Goal: Information Seeking & Learning: Learn about a topic

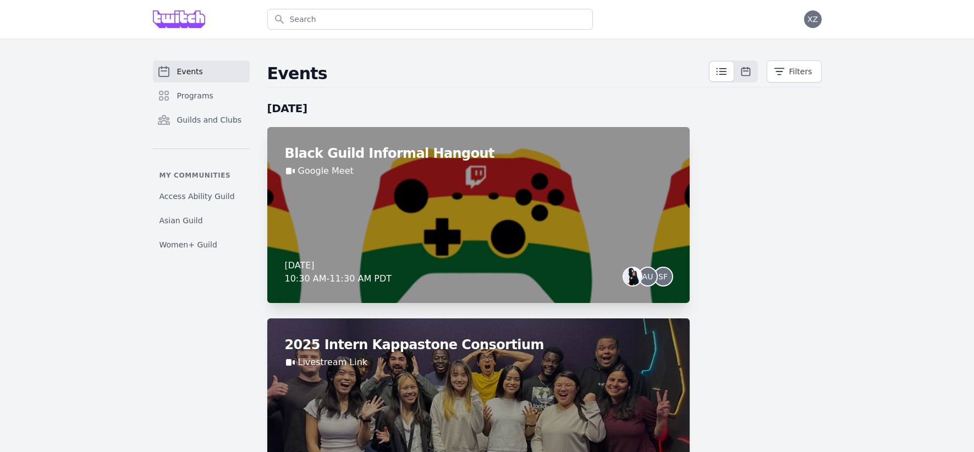
click at [476, 211] on div "Black Guild Informal Hangout Google Meet [DATE] 10:30 AM - 11:30 AM PDT AU SF" at bounding box center [478, 215] width 422 height 176
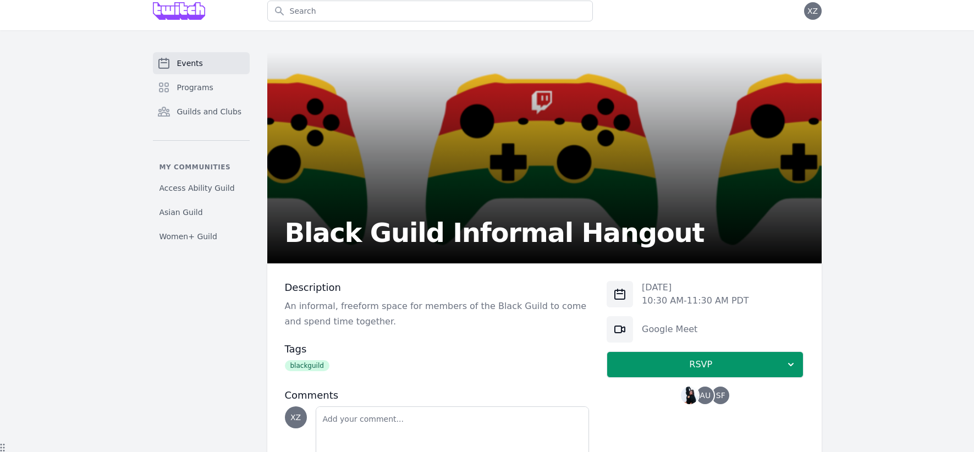
scroll to position [4, 0]
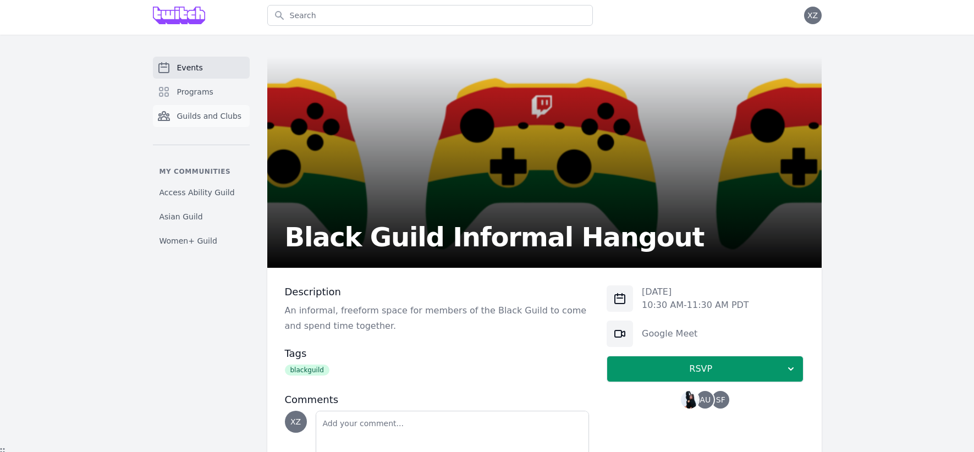
click at [182, 109] on link "Guilds and Clubs" at bounding box center [201, 116] width 97 height 22
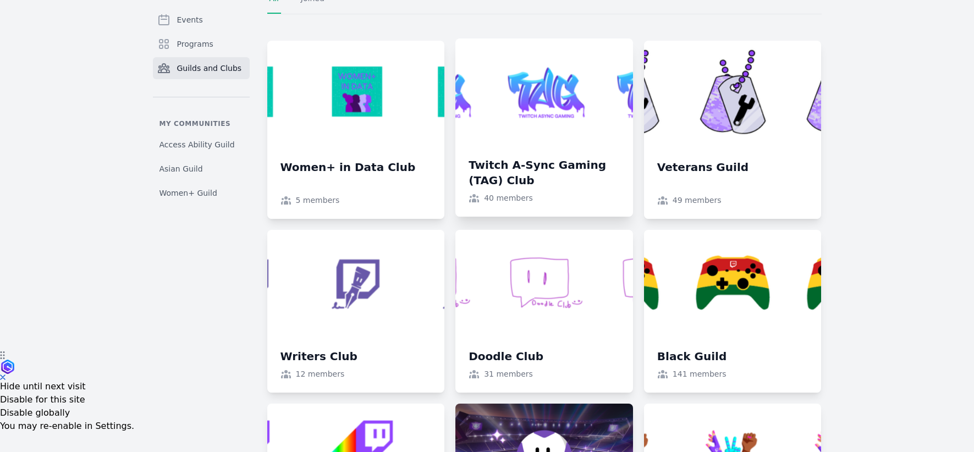
scroll to position [128, 0]
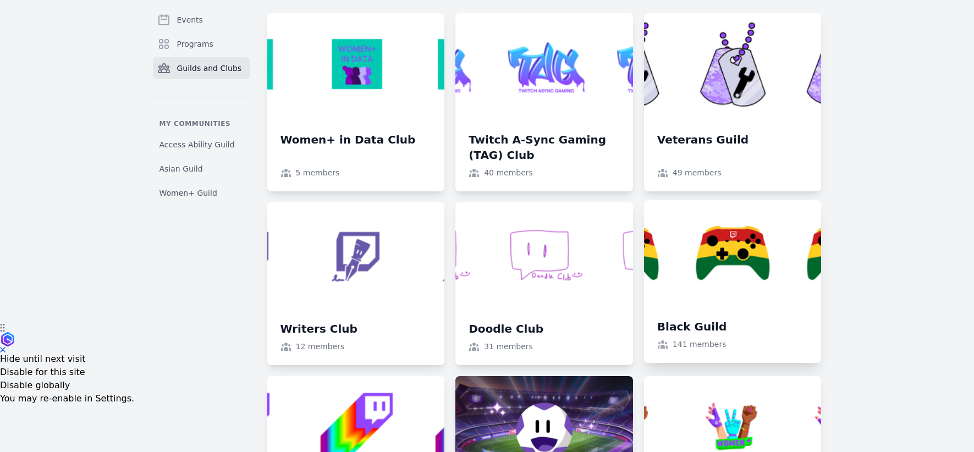
click at [723, 239] on link at bounding box center [733, 281] width 178 height 163
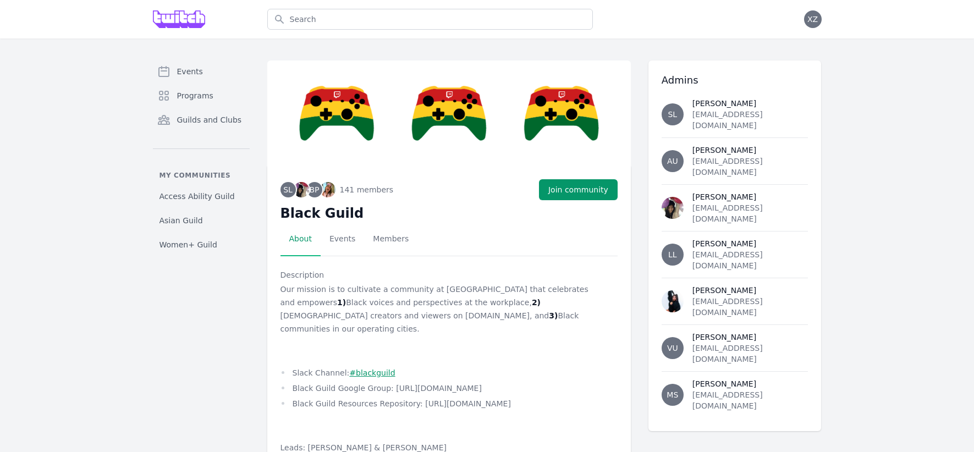
scroll to position [4, 0]
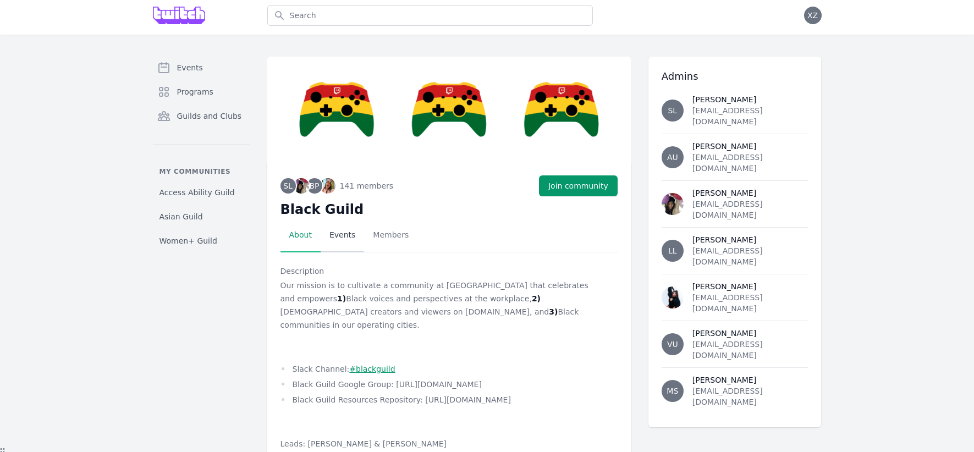
click at [336, 242] on link "Events" at bounding box center [342, 235] width 43 height 34
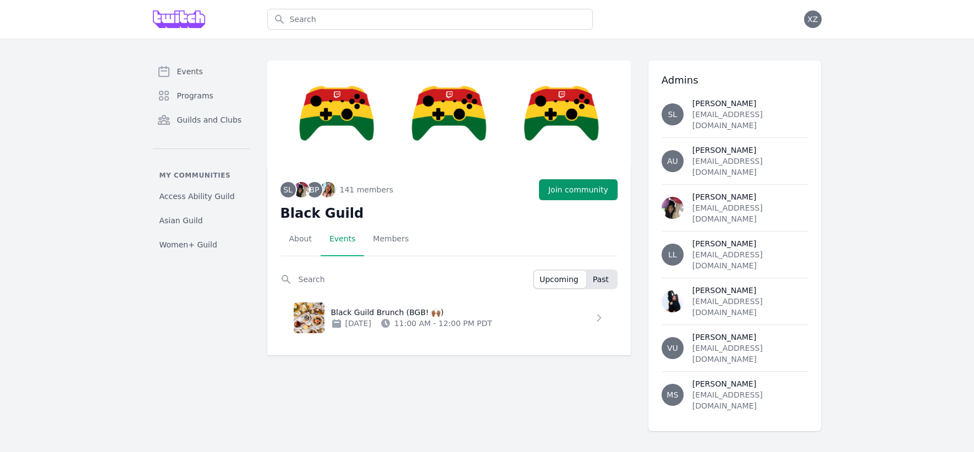
click at [602, 281] on span "Past" at bounding box center [601, 279] width 16 height 11
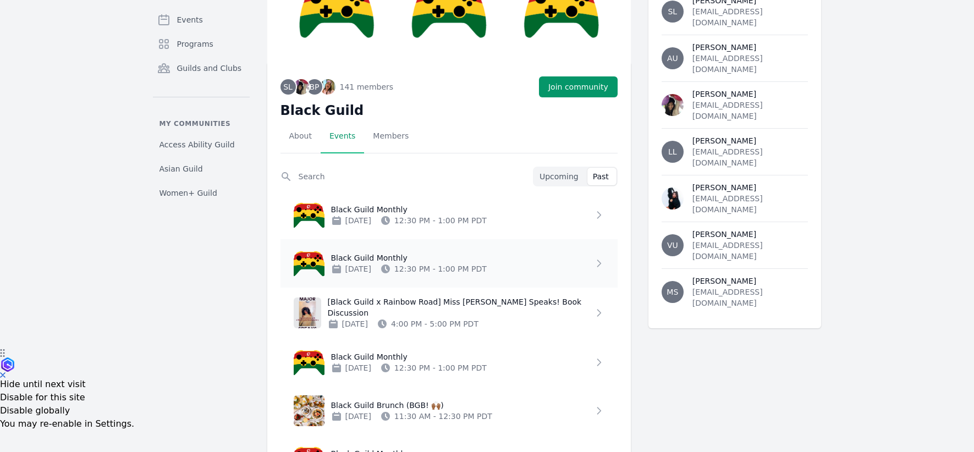
scroll to position [120, 0]
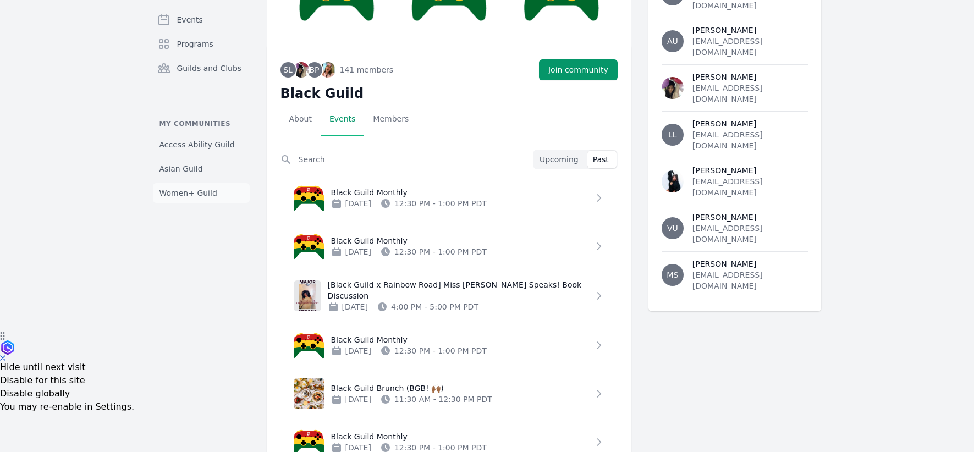
click at [163, 192] on span "Women+ Guild" at bounding box center [188, 192] width 58 height 11
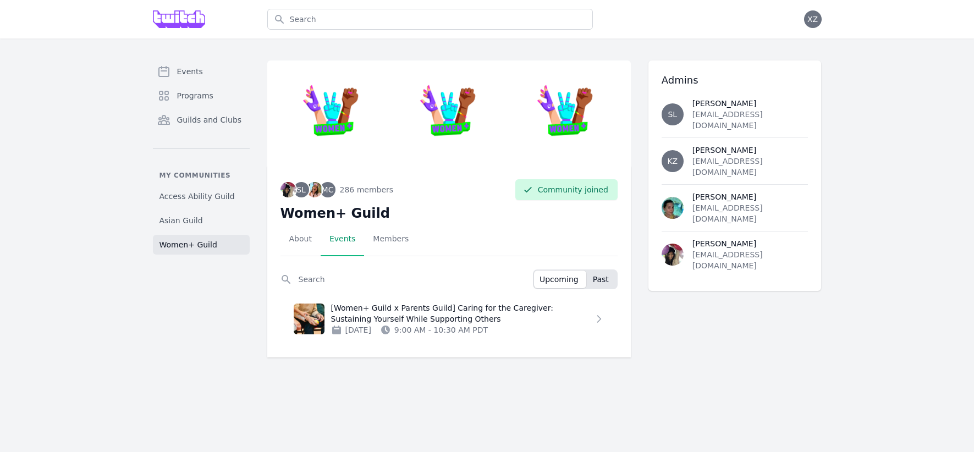
click at [601, 276] on span "Past" at bounding box center [601, 279] width 16 height 11
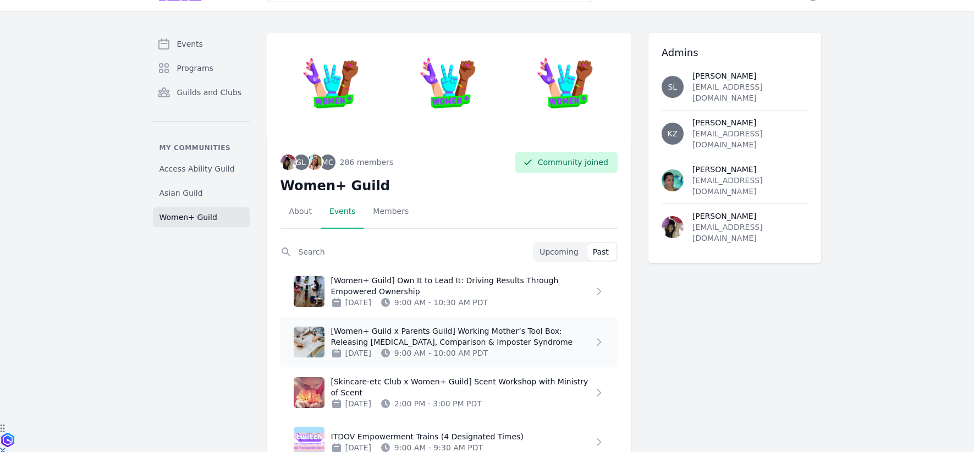
scroll to position [30, 0]
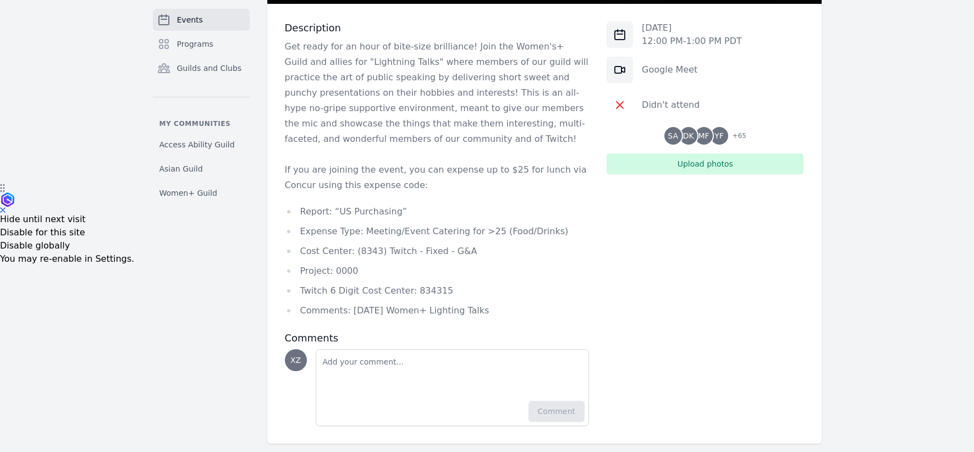
scroll to position [268, 0]
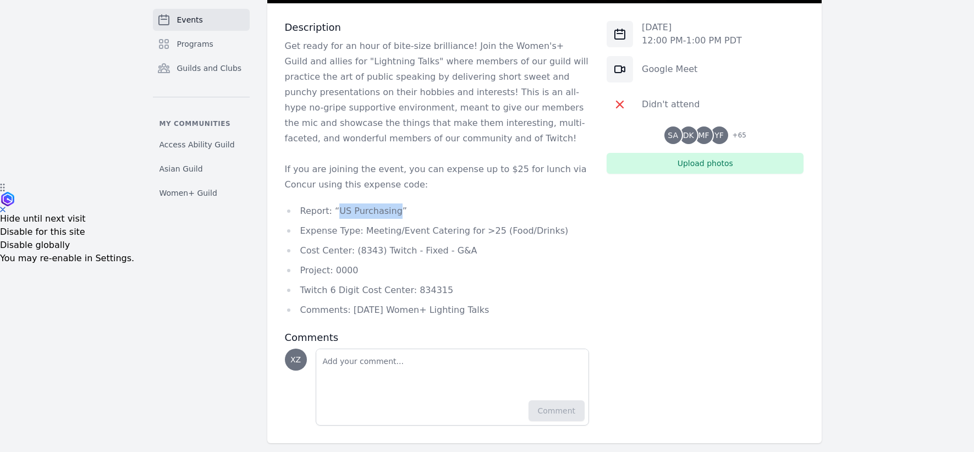
drag, startPoint x: 337, startPoint y: 207, endPoint x: 391, endPoint y: 205, distance: 54.5
click at [391, 205] on li "Report: “US Purchasing”" at bounding box center [437, 210] width 305 height 15
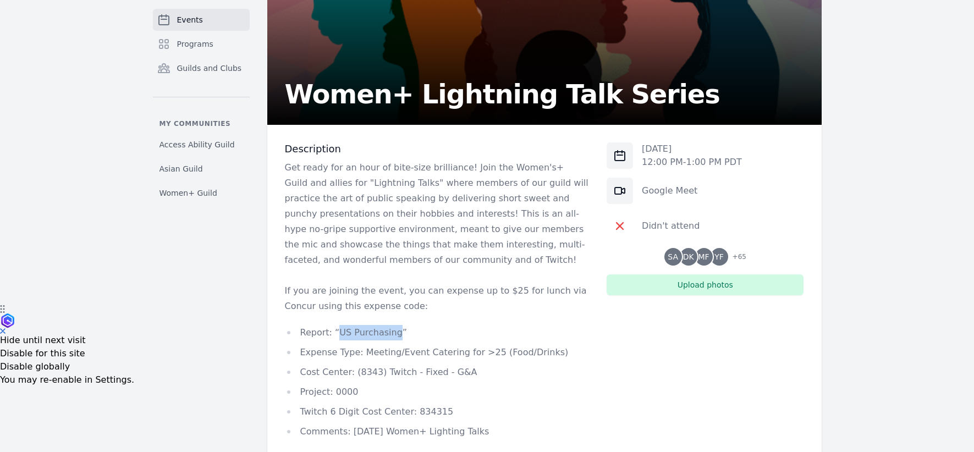
scroll to position [121, 0]
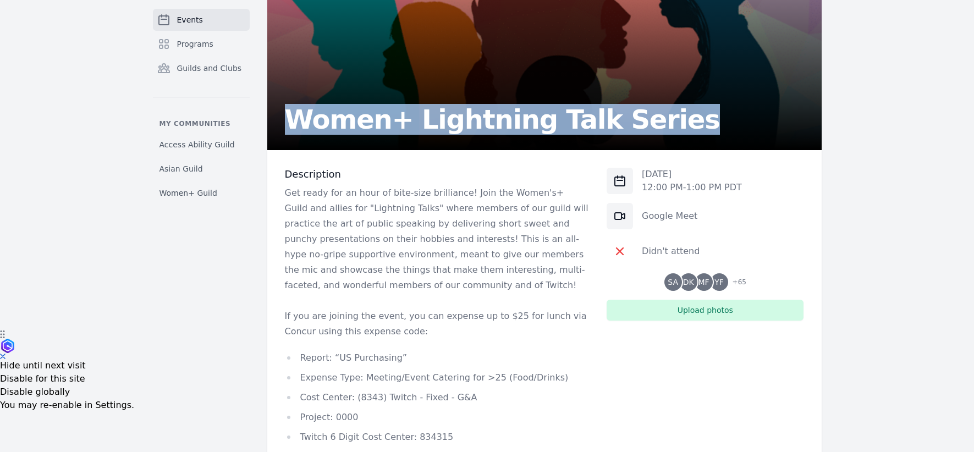
drag, startPoint x: 290, startPoint y: 123, endPoint x: 628, endPoint y: 130, distance: 338.7
click at [628, 130] on h2 "Women+ Lightning Talk Series" at bounding box center [502, 119] width 435 height 26
copy h2 "Women+ Lightning Talk Series"
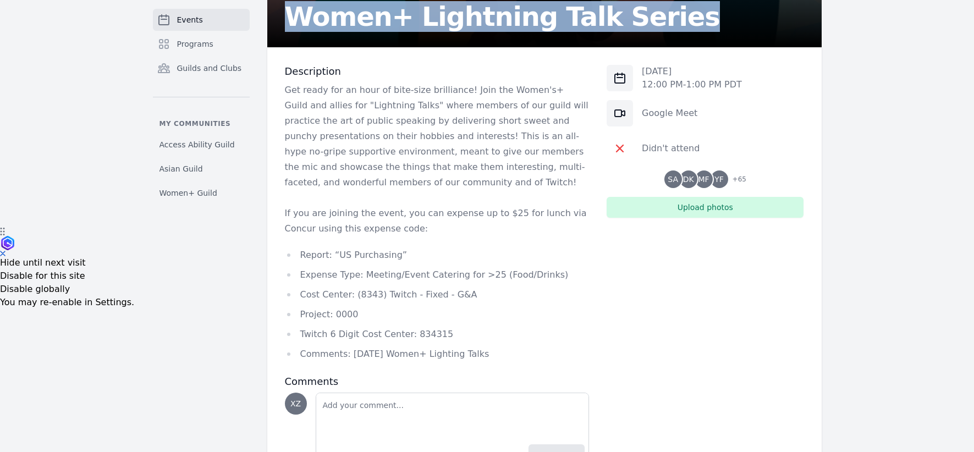
scroll to position [225, 0]
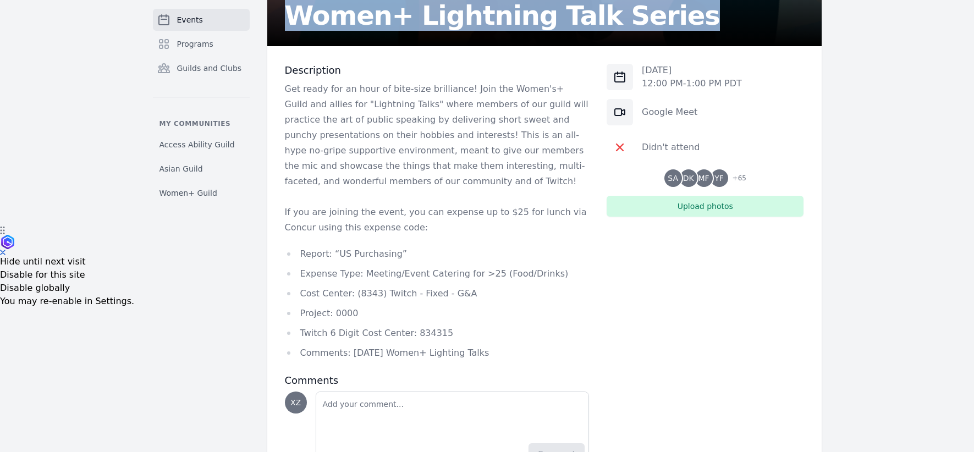
click at [349, 356] on li "Comments: August 22nd Women+ Lighting Talks" at bounding box center [437, 352] width 305 height 15
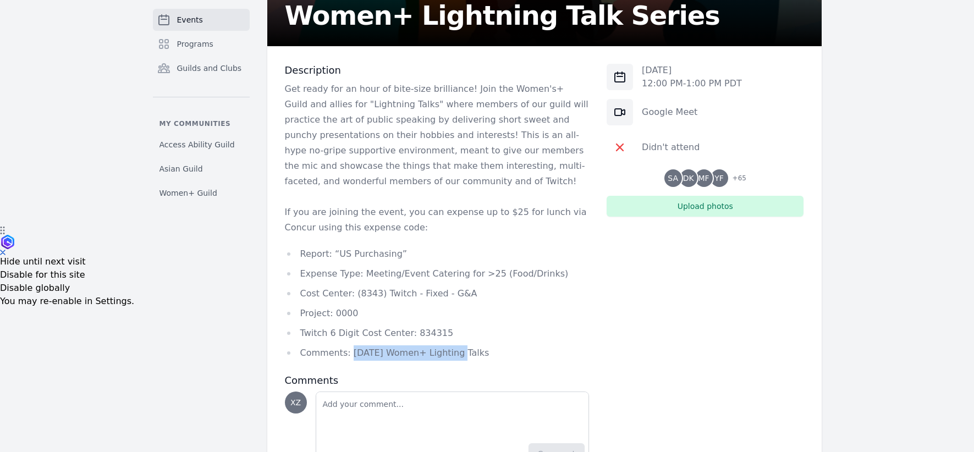
drag, startPoint x: 349, startPoint y: 354, endPoint x: 454, endPoint y: 349, distance: 105.7
click at [454, 349] on li "Comments: August 22nd Women+ Lighting Talks" at bounding box center [437, 352] width 305 height 15
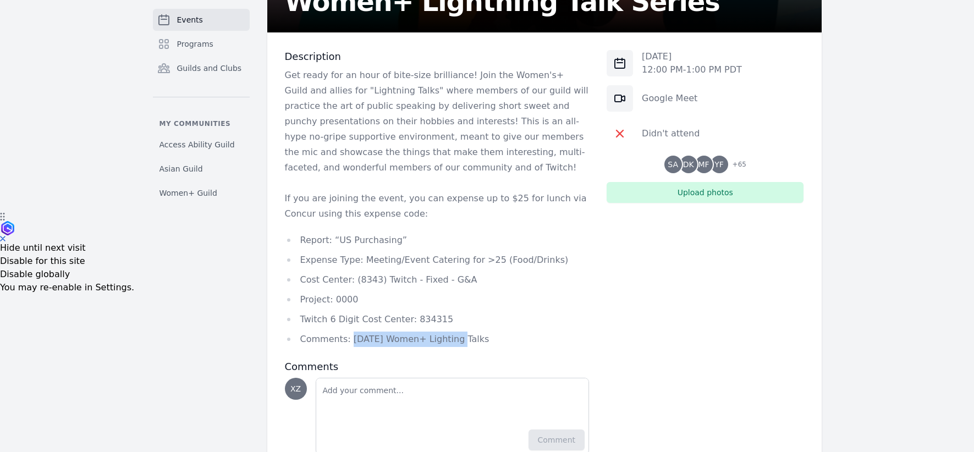
scroll to position [249, 0]
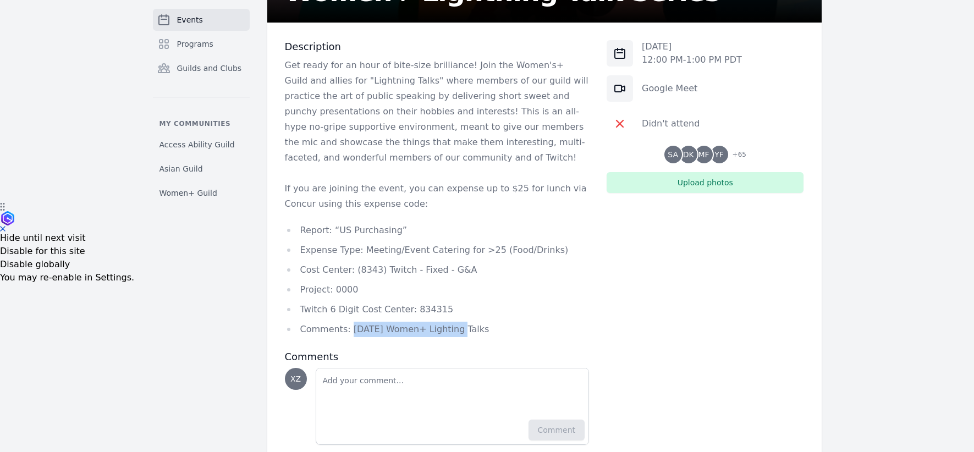
click at [429, 308] on li "Twitch 6 Digit Cost Center: 834315" at bounding box center [437, 309] width 305 height 15
copy li "834315"
drag, startPoint x: 348, startPoint y: 331, endPoint x: 492, endPoint y: 322, distance: 144.3
click at [492, 322] on li "Comments: August 22nd Women+ Lighting Talks" at bounding box center [437, 329] width 305 height 15
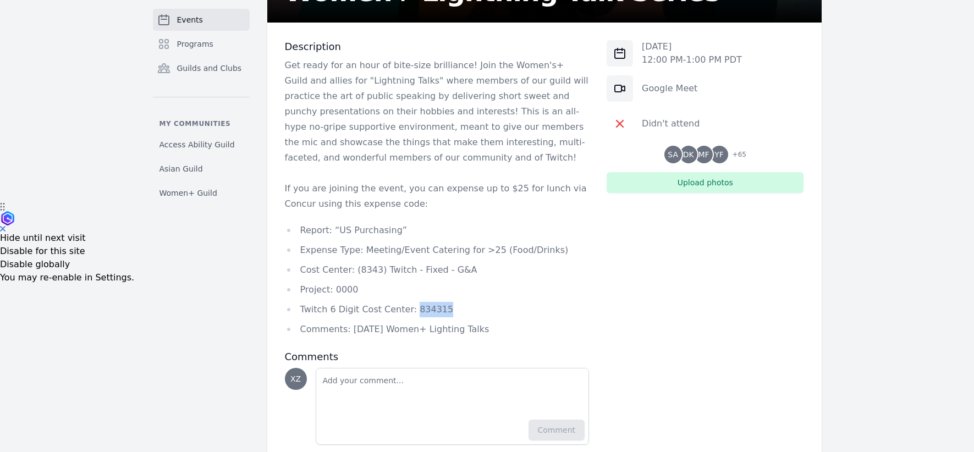
copy li "August 22nd Women+ Lighting Talks"
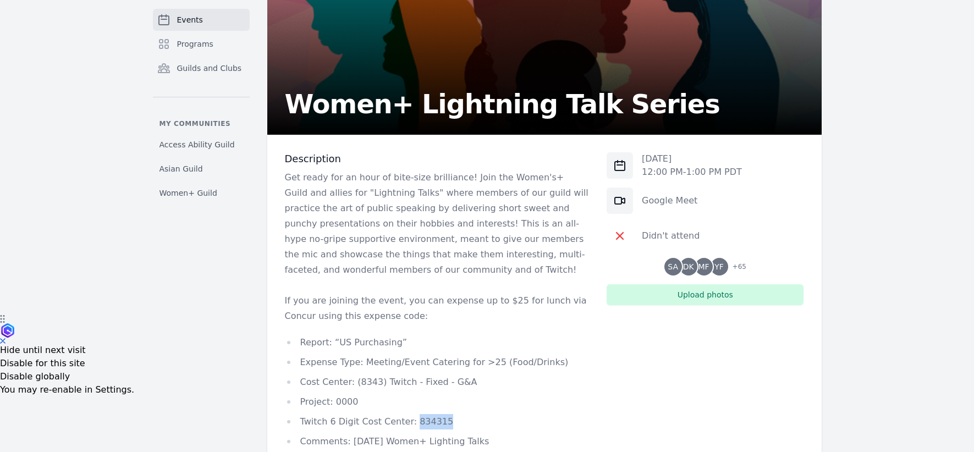
scroll to position [134, 0]
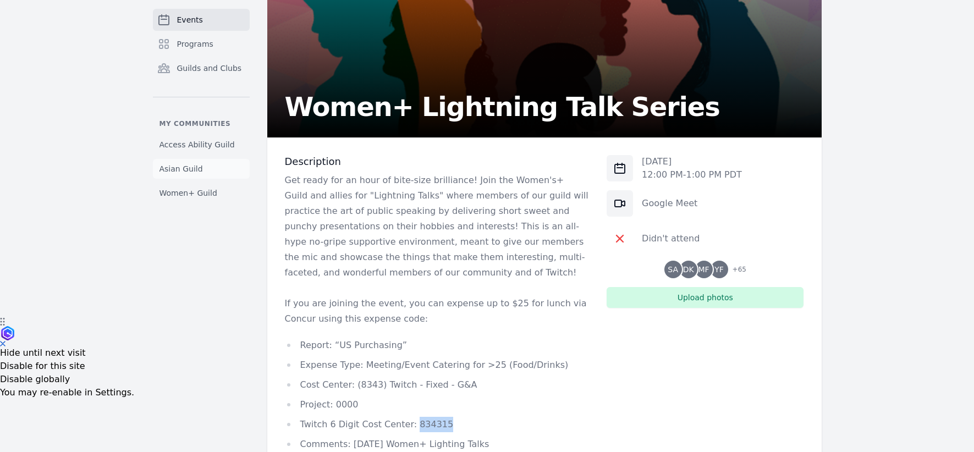
click at [197, 172] on span "Asian Guild" at bounding box center [180, 168] width 43 height 11
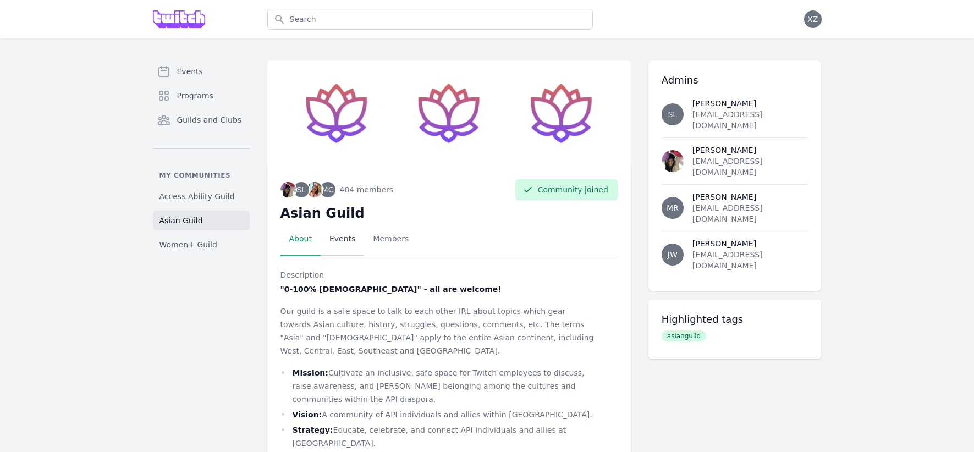
click at [340, 249] on link "Events" at bounding box center [342, 239] width 43 height 34
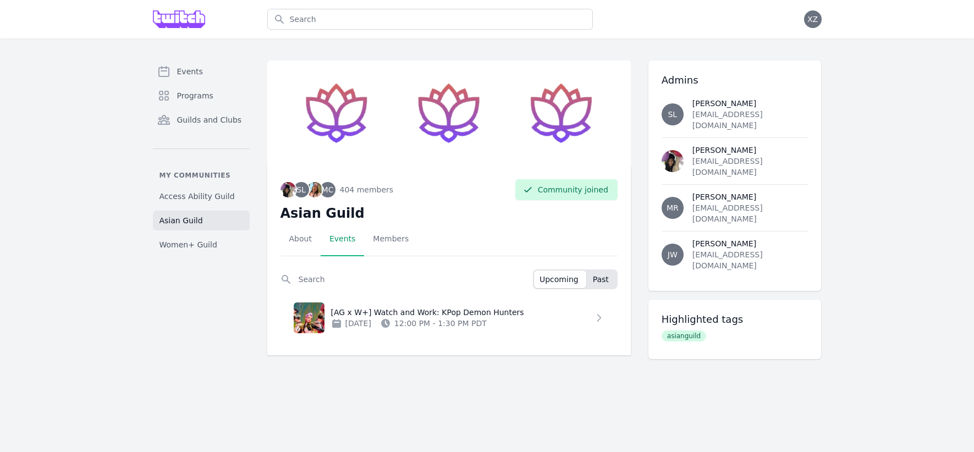
click at [610, 281] on button "Past" at bounding box center [601, 279] width 29 height 18
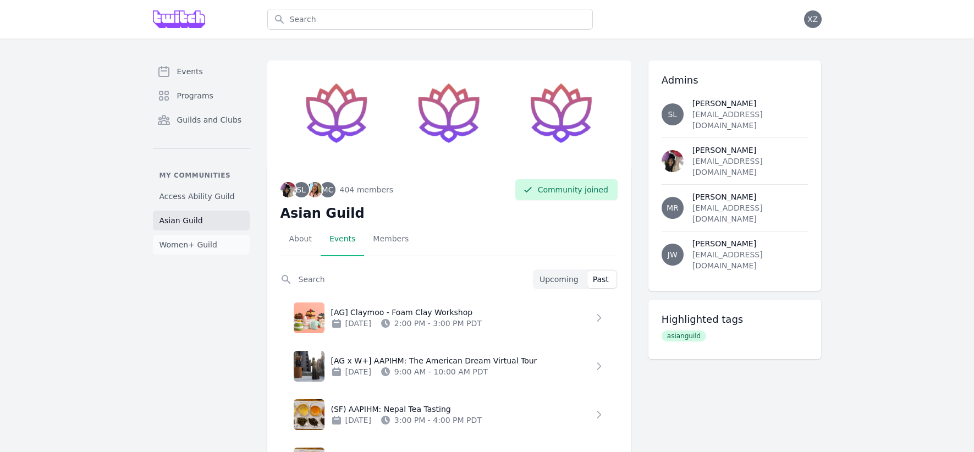
click at [207, 250] on link "Women+ Guild" at bounding box center [201, 245] width 97 height 20
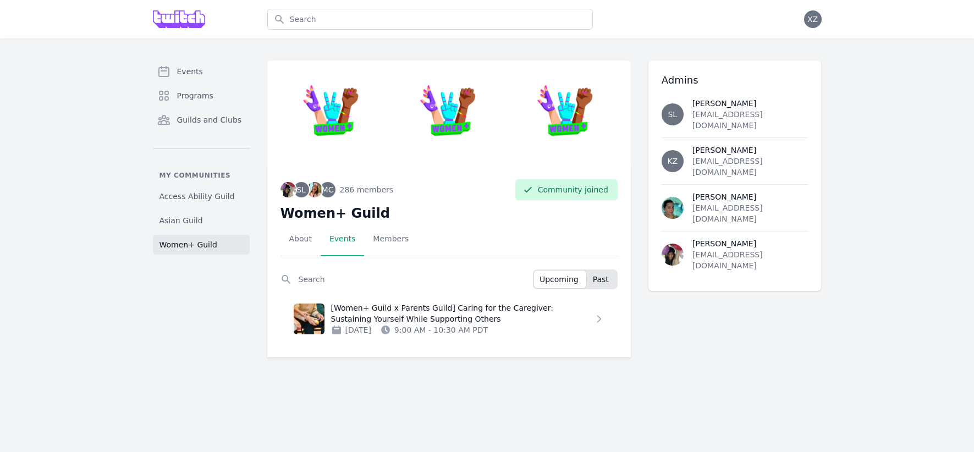
click at [597, 278] on span "Past" at bounding box center [601, 279] width 16 height 11
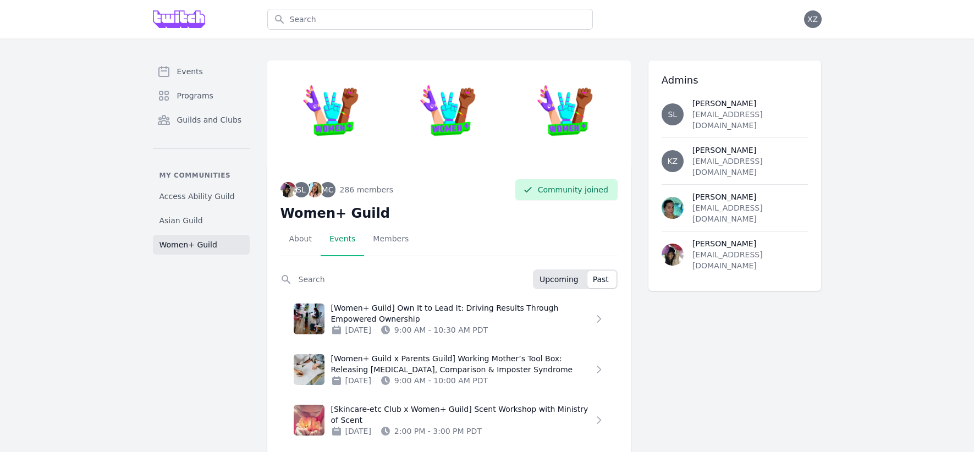
click at [552, 280] on span "Upcoming" at bounding box center [558, 279] width 39 height 11
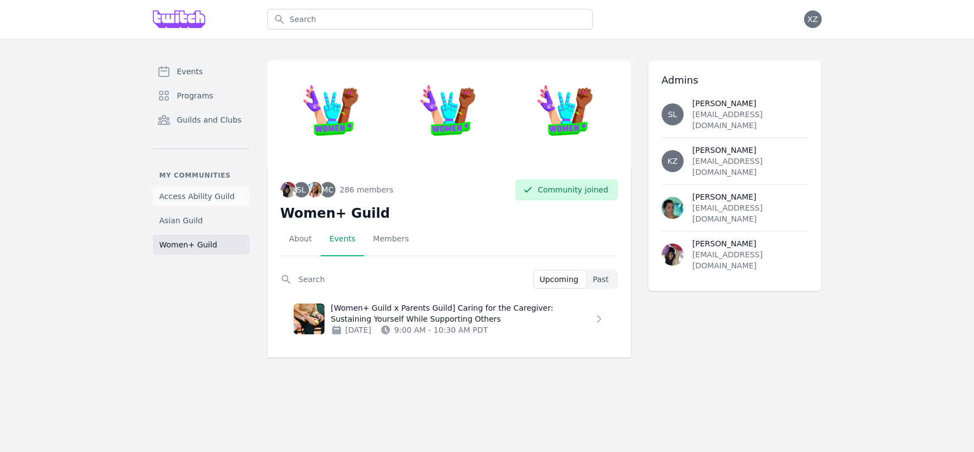
click at [187, 194] on span "Access Ability Guild" at bounding box center [196, 196] width 75 height 11
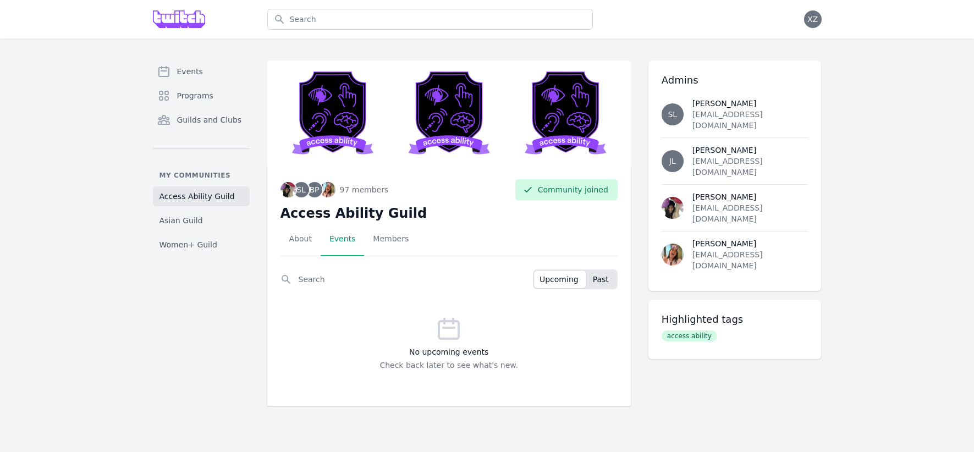
click at [597, 284] on span "Past" at bounding box center [601, 279] width 16 height 11
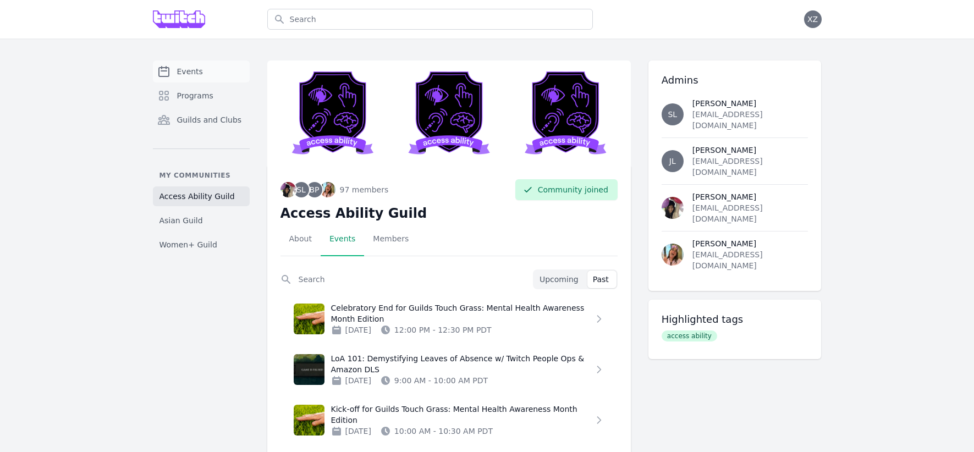
click at [174, 70] on link "Events" at bounding box center [201, 71] width 97 height 22
